Goal: Information Seeking & Learning: Understand process/instructions

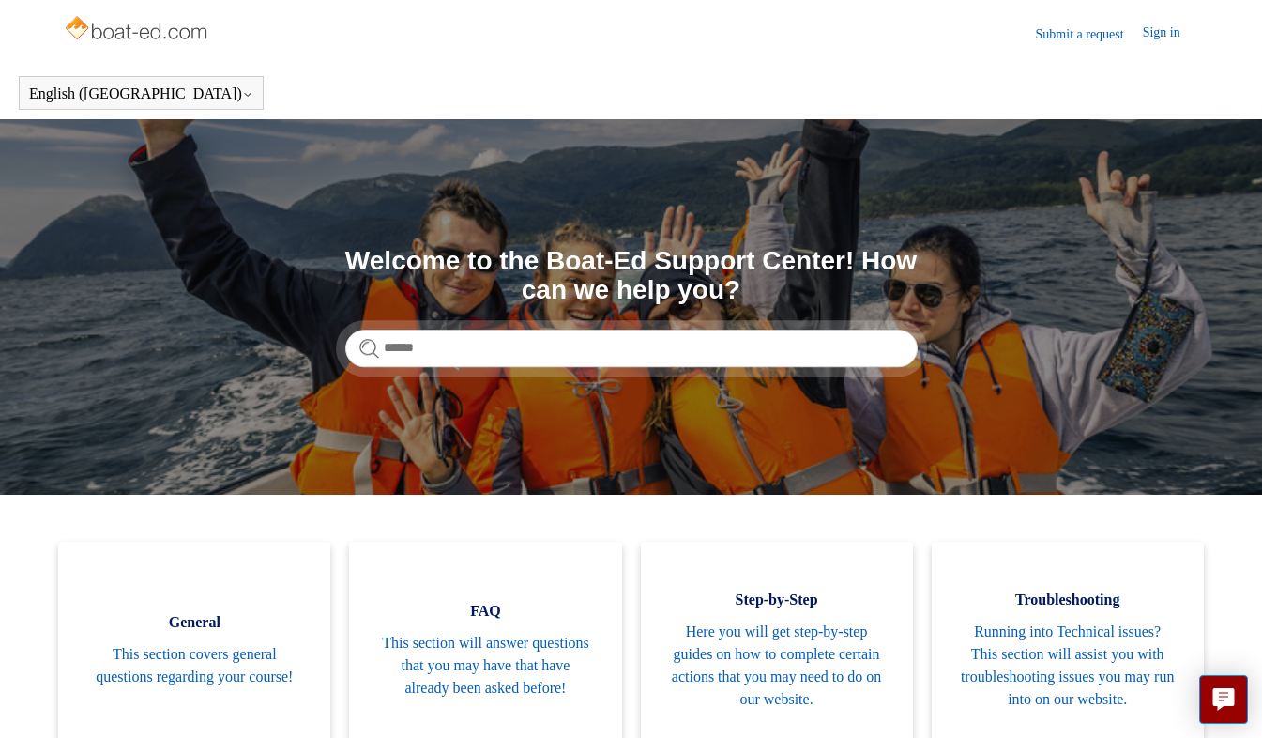
click at [1194, 707] on link "Troubleshooting Running into Technical issues? This section will assist you wit…" at bounding box center [1068, 644] width 272 height 206
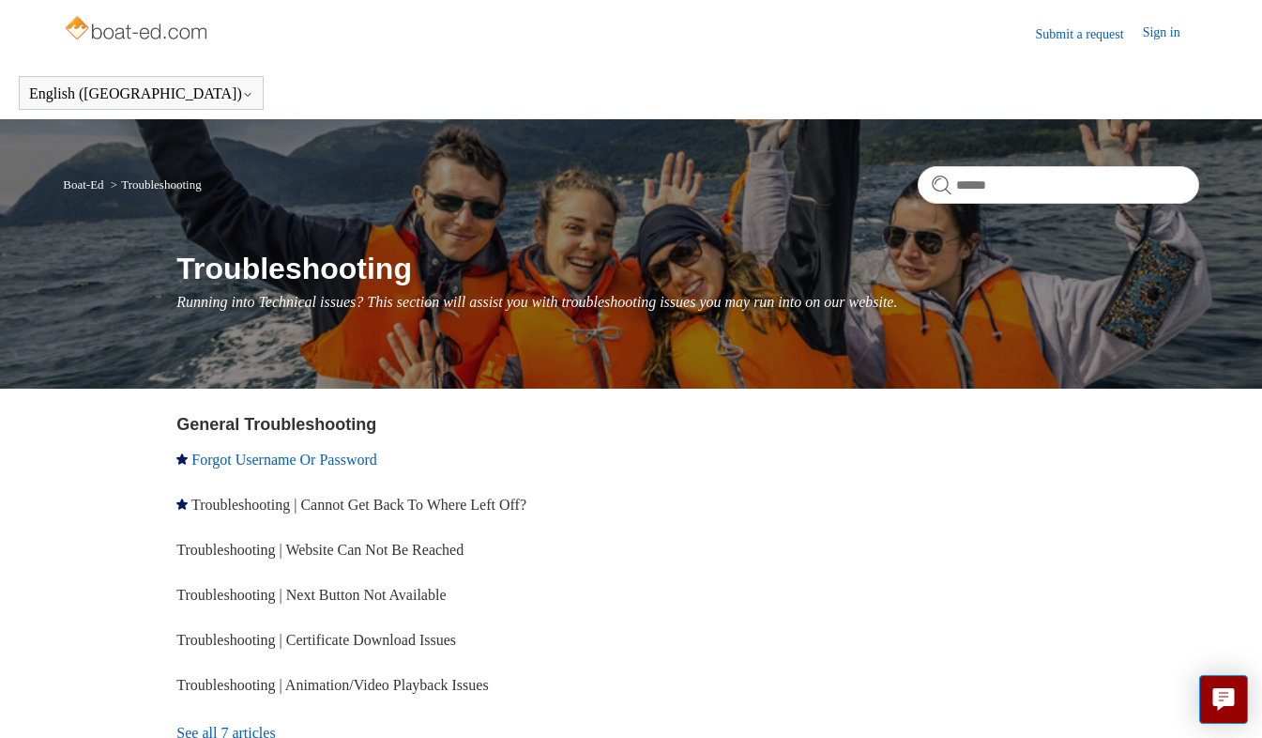
click at [374, 460] on link "Forgot Username Or Password" at bounding box center [283, 459] width 185 height 16
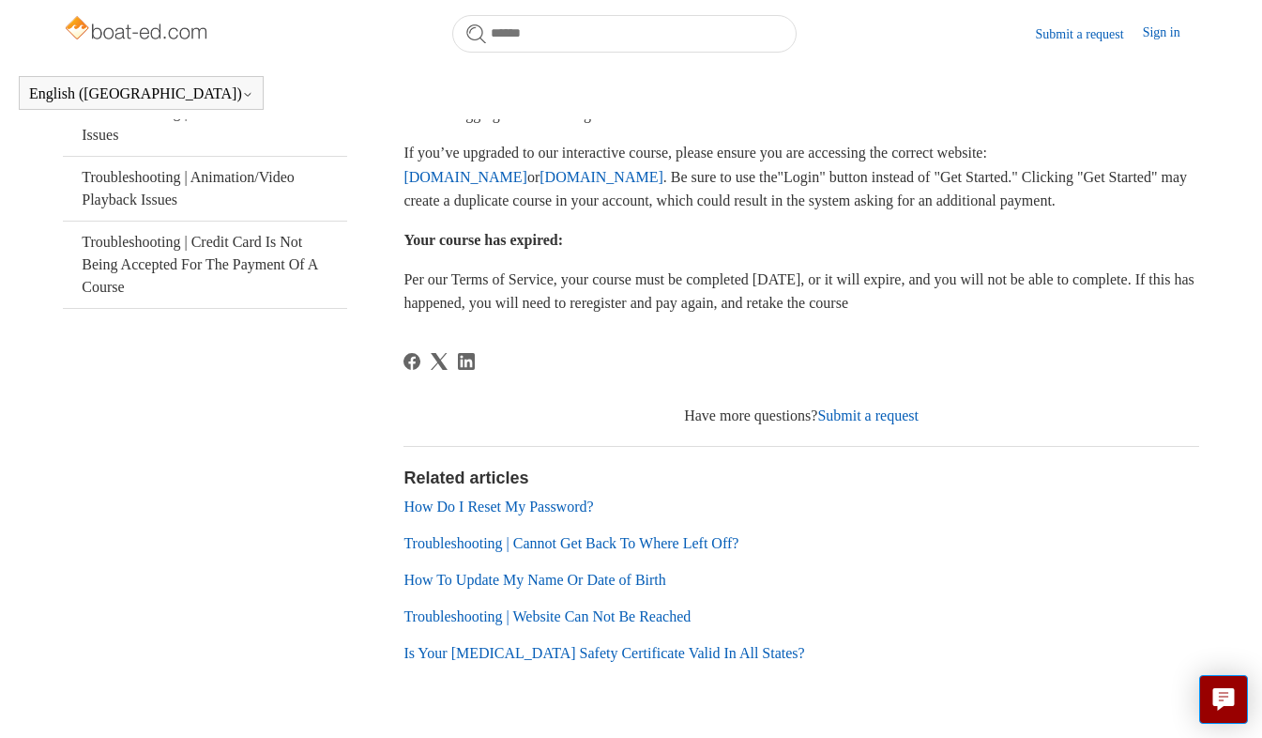
scroll to position [548, 0]
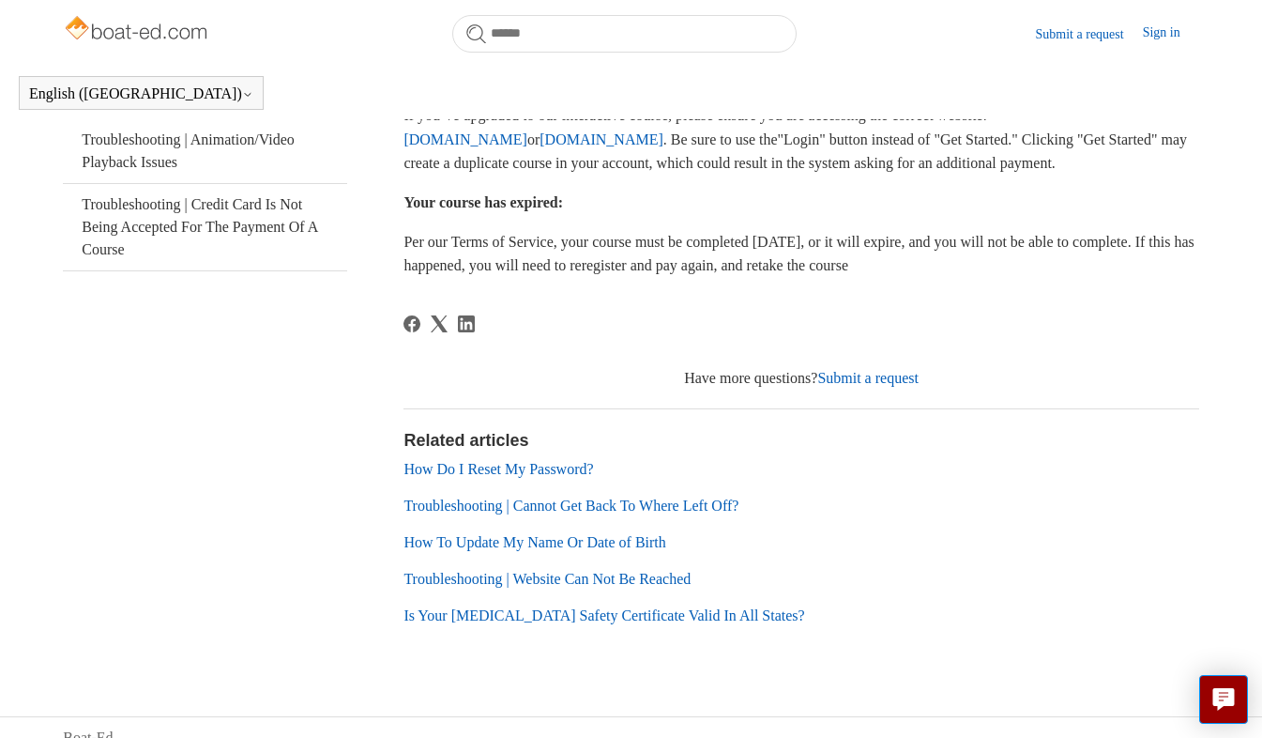
click at [576, 477] on link "How Do I Reset My Password?" at bounding box center [498, 469] width 190 height 16
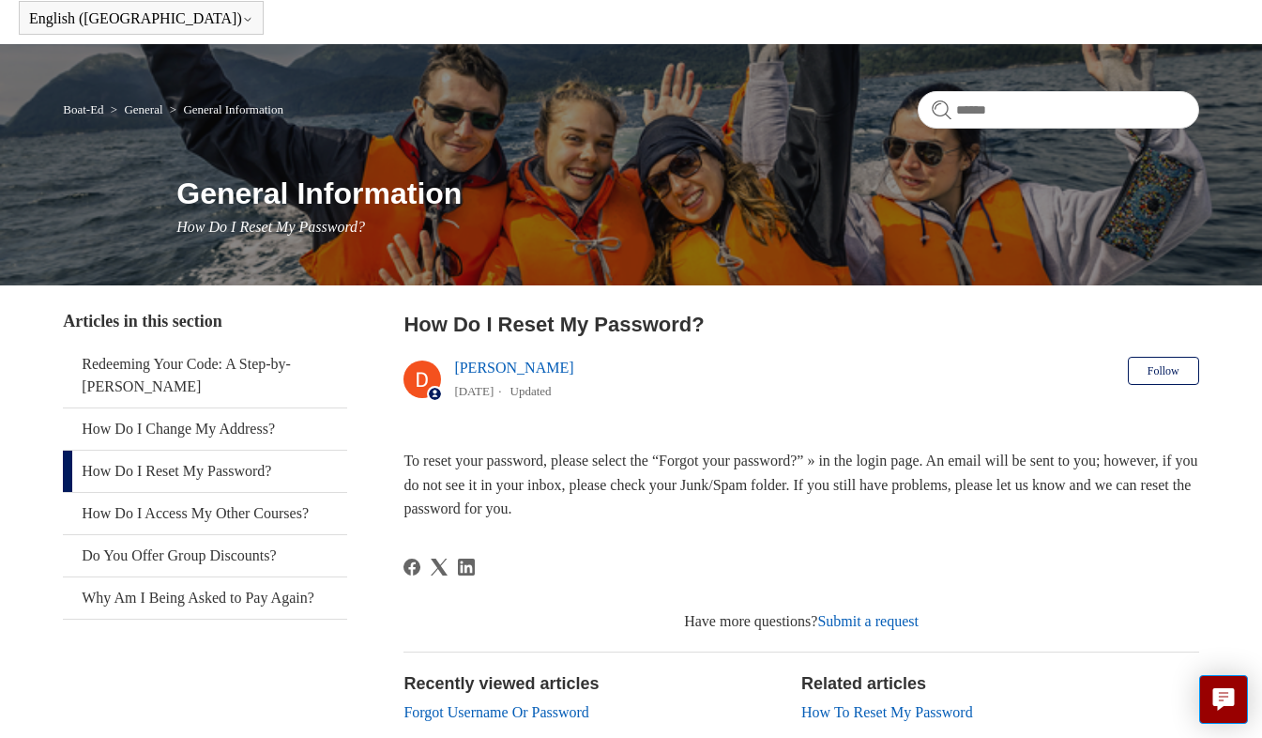
scroll to position [113, 0]
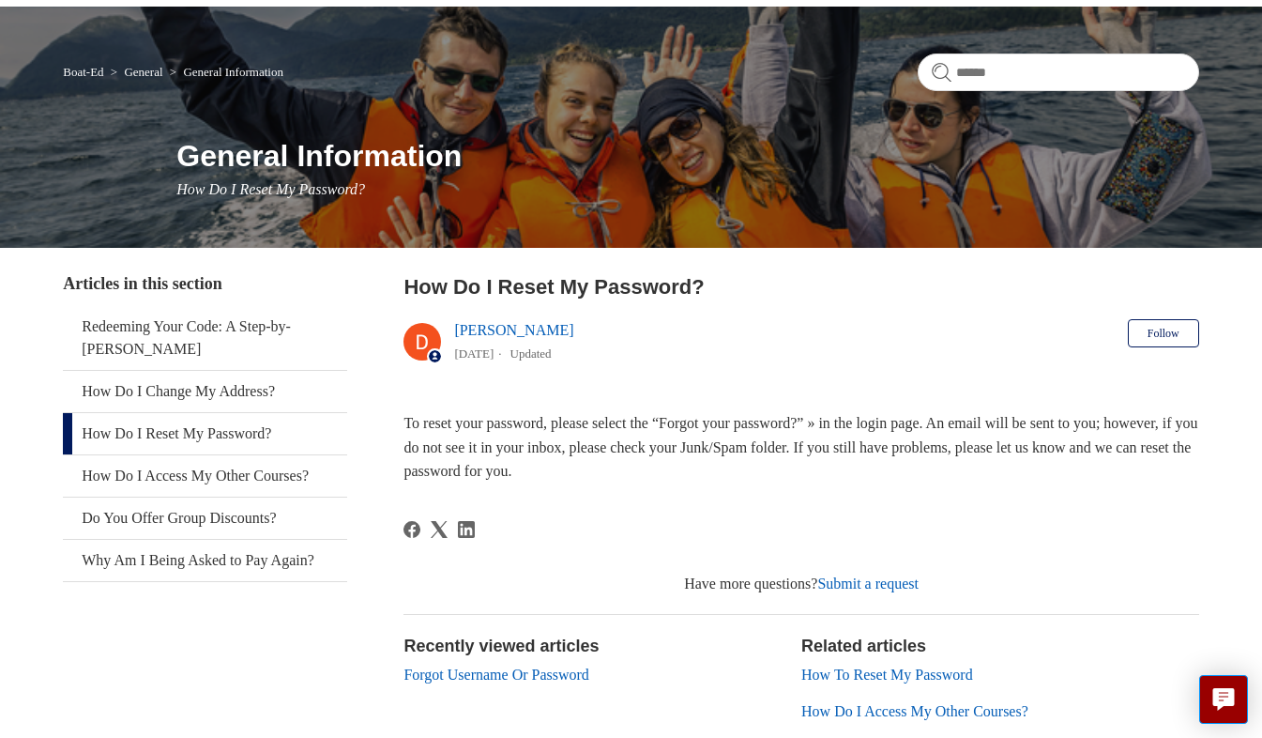
click at [855, 582] on link "Submit a request" at bounding box center [867, 583] width 101 height 16
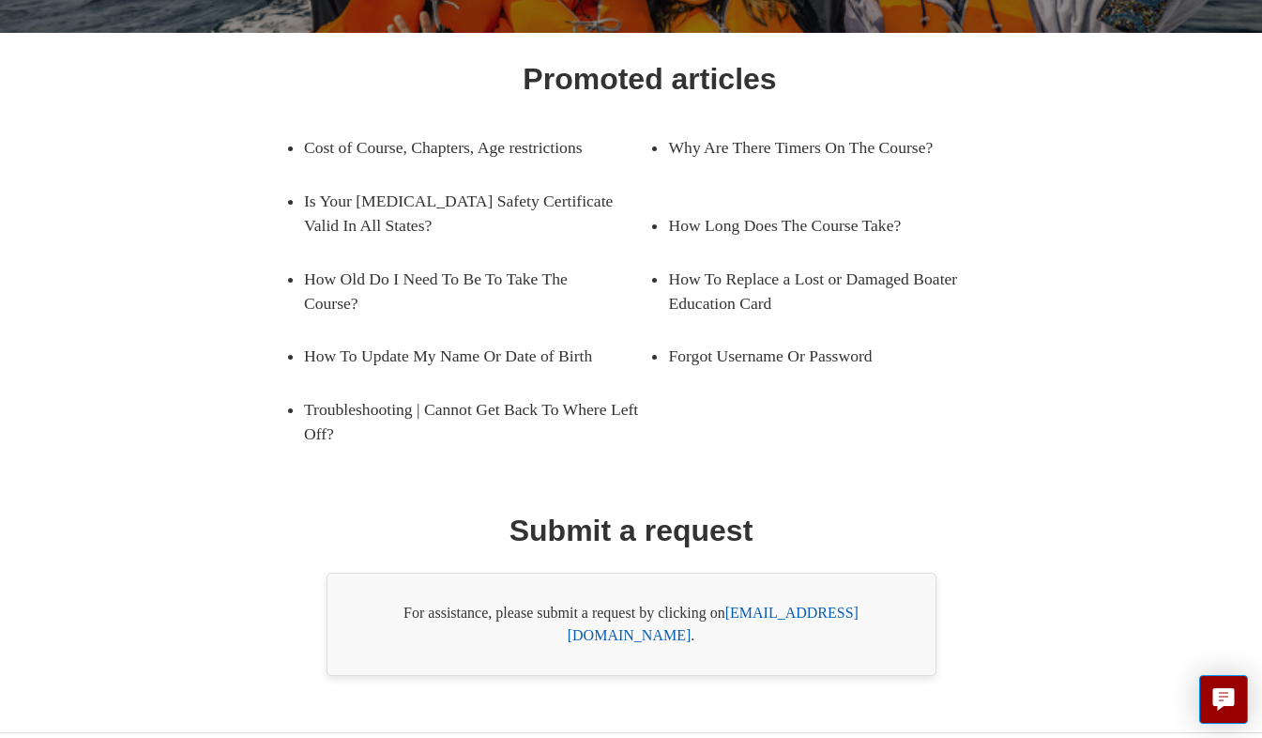
scroll to position [274, 0]
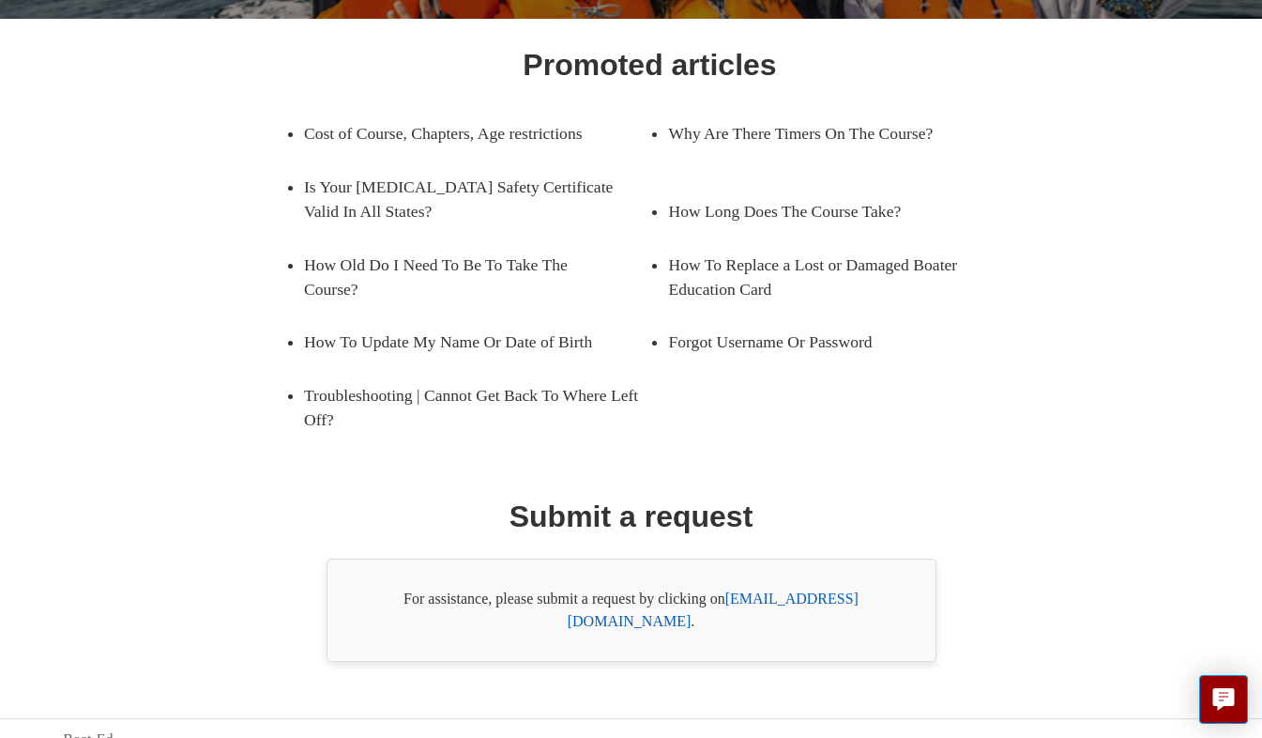
click at [817, 599] on link "[EMAIL_ADDRESS][DOMAIN_NAME]" at bounding box center [713, 609] width 291 height 38
click at [975, 577] on div "Promoted articles Cost of Course, Chapters, Age restrictions Why Are There Time…" at bounding box center [631, 351] width 1022 height 619
